Goal: Task Accomplishment & Management: Use online tool/utility

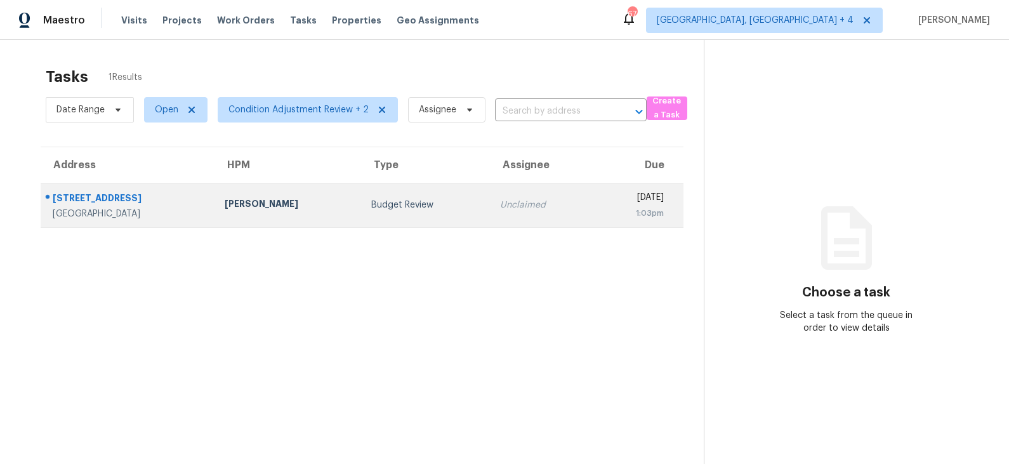
click at [410, 201] on div "Budget Review" at bounding box center [425, 205] width 109 height 13
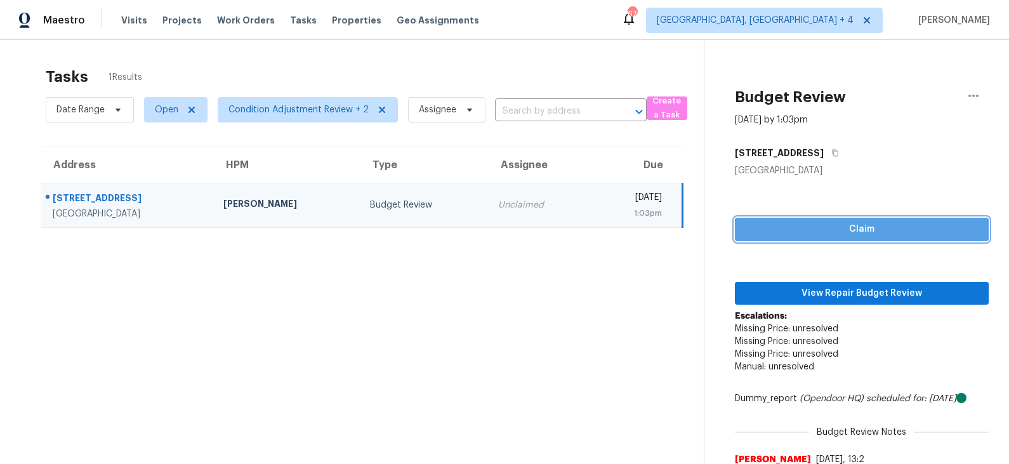
click at [833, 227] on span "Claim" at bounding box center [862, 229] width 234 height 16
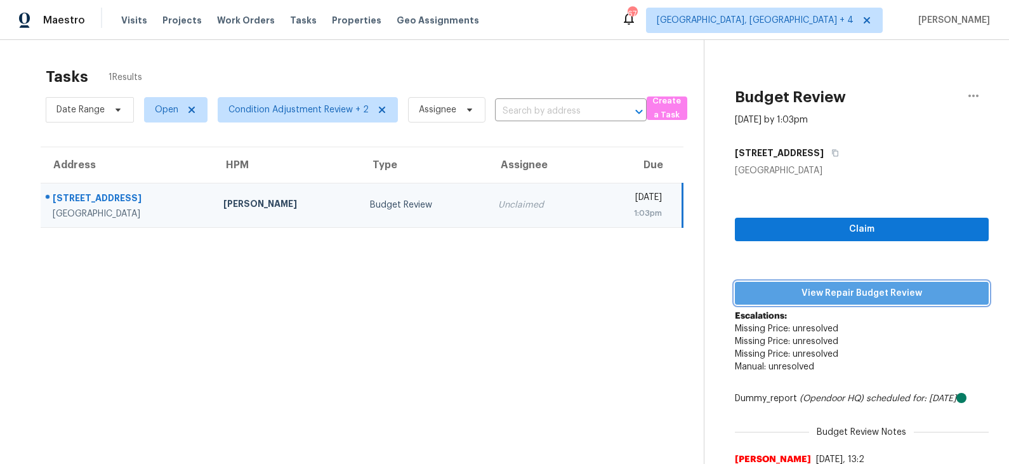
click at [822, 295] on span "View Repair Budget Review" at bounding box center [862, 294] width 234 height 16
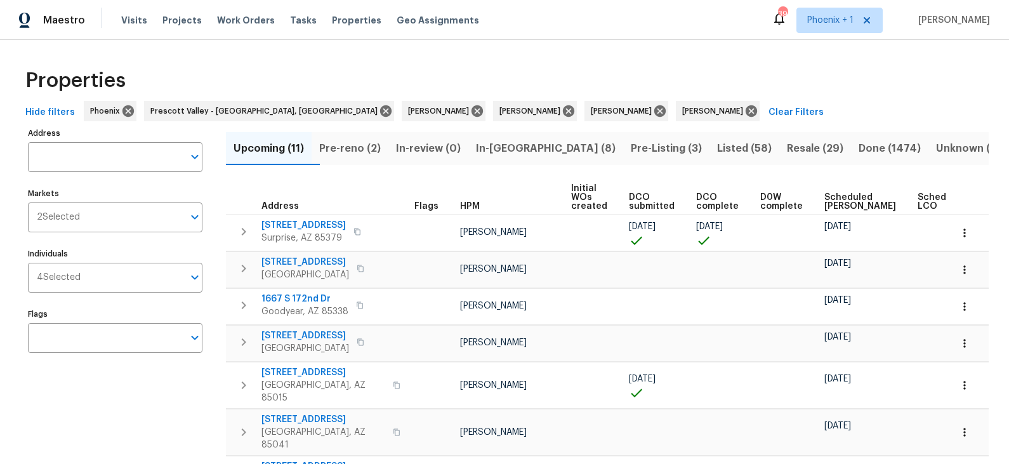
click at [827, 199] on span "Scheduled [PERSON_NAME]" at bounding box center [860, 202] width 72 height 18
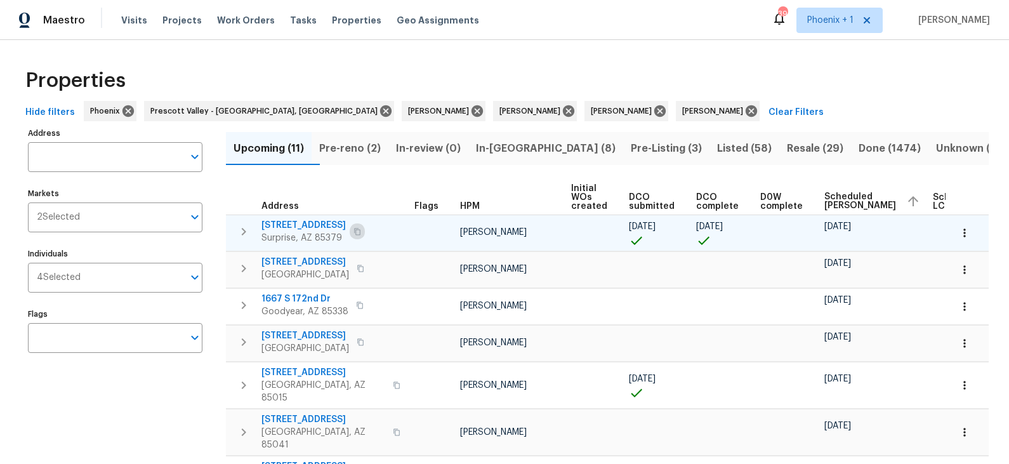
click at [359, 233] on icon "button" at bounding box center [358, 232] width 8 height 8
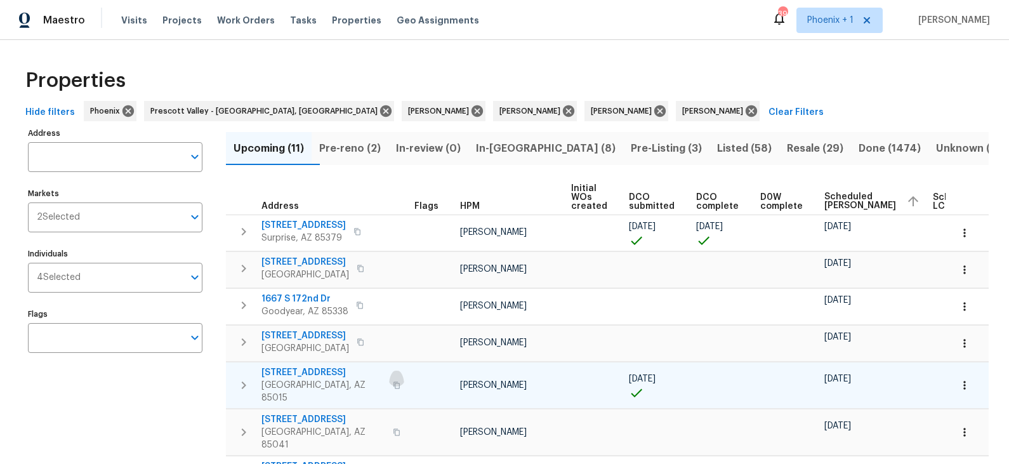
click at [393, 381] on icon "button" at bounding box center [397, 385] width 8 height 8
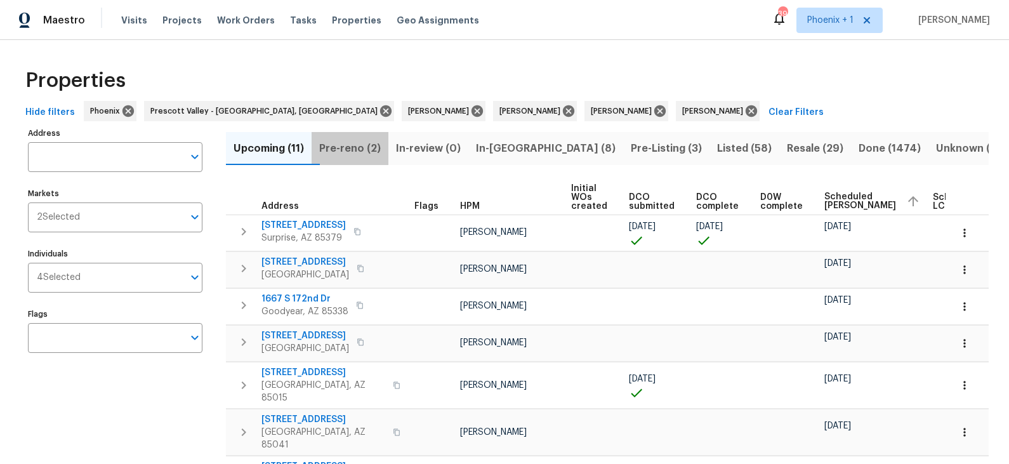
click at [364, 145] on span "Pre-reno (2)" at bounding box center [350, 149] width 62 height 18
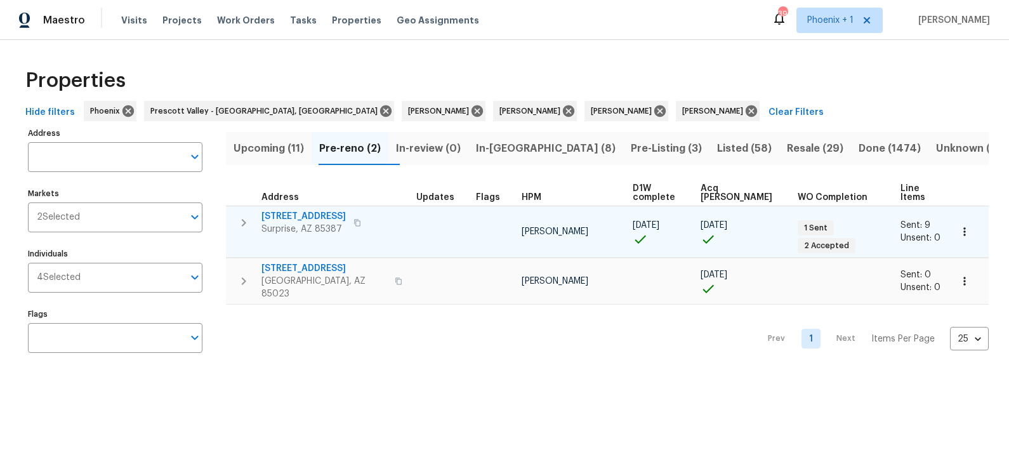
click at [354, 219] on icon "button" at bounding box center [358, 223] width 8 height 8
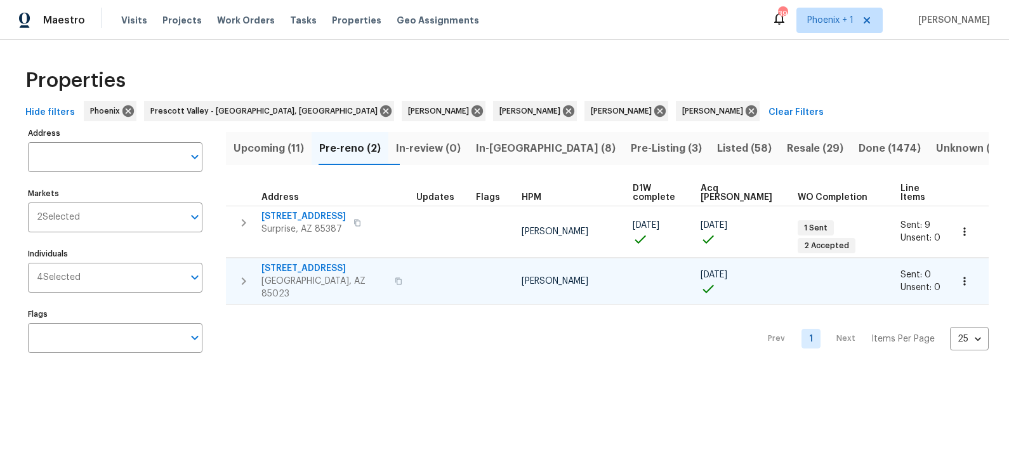
click at [395, 278] on icon "button" at bounding box center [398, 281] width 6 height 7
click at [279, 150] on span "Upcoming (11)" at bounding box center [269, 149] width 70 height 18
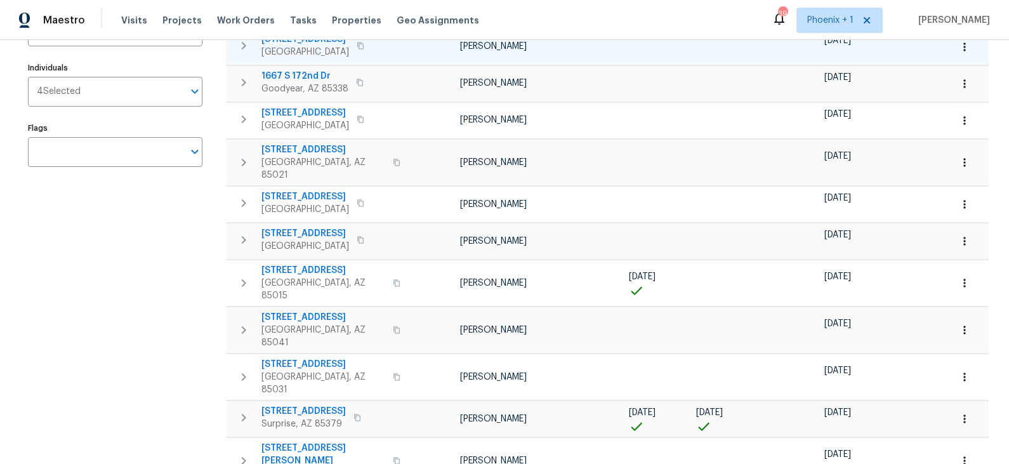
scroll to position [200, 0]
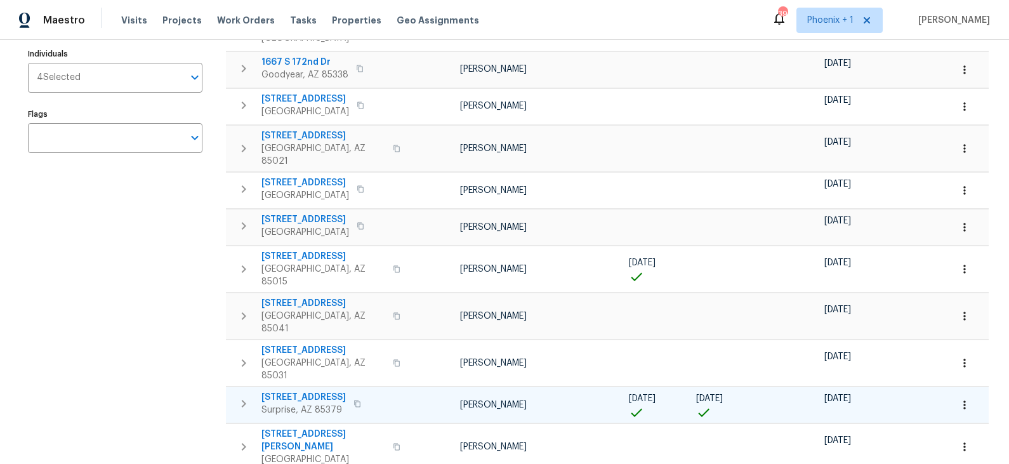
click at [360, 400] on icon "button" at bounding box center [358, 404] width 8 height 8
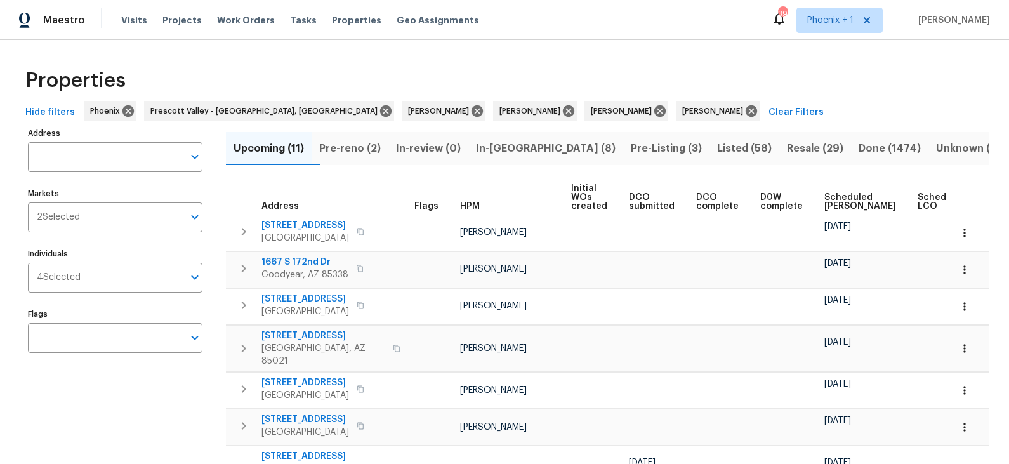
click at [364, 145] on span "Pre-reno (2)" at bounding box center [350, 149] width 62 height 18
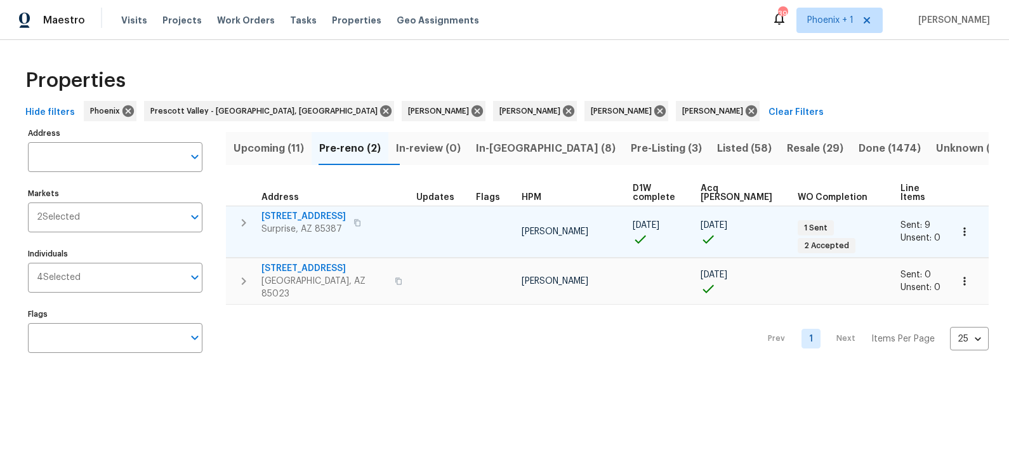
click at [355, 219] on icon "button" at bounding box center [358, 223] width 8 height 8
